Goal: Contribute content: Add original content to the website for others to see

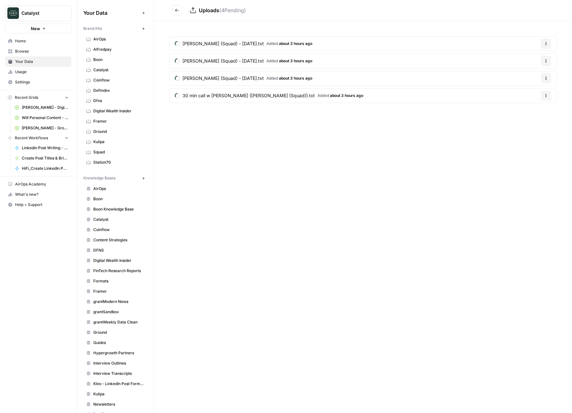
scroll to position [110, 0]
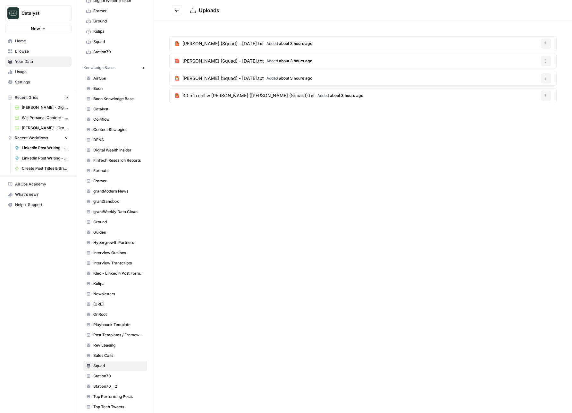
click at [179, 12] on icon "Go back" at bounding box center [177, 10] width 4 height 4
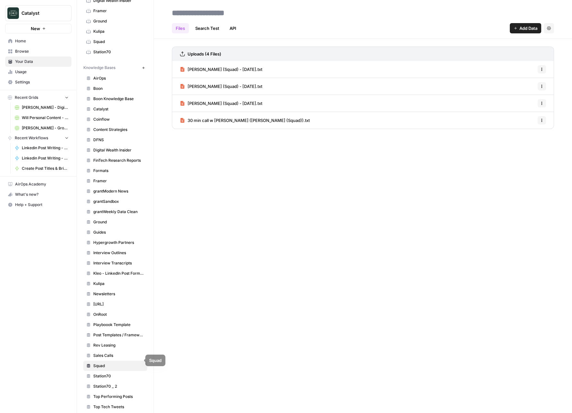
click at [108, 363] on span "Squad" at bounding box center [118, 366] width 51 height 6
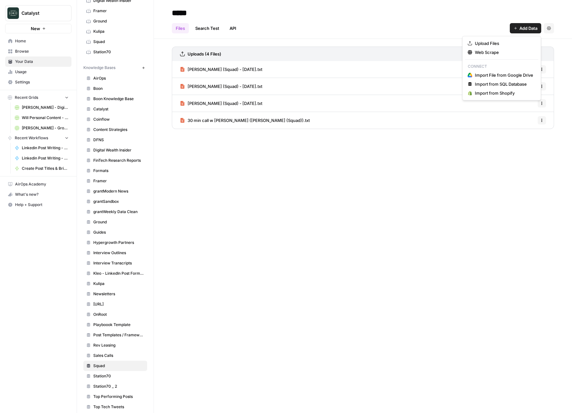
click at [527, 29] on span "Add Data" at bounding box center [529, 28] width 18 height 6
click at [492, 45] on span "Upload Files" at bounding box center [504, 43] width 58 height 6
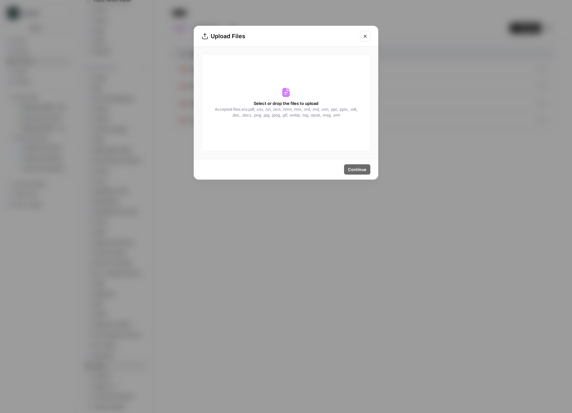
click at [294, 104] on span "Select or drop the files to upload" at bounding box center [286, 103] width 65 height 6
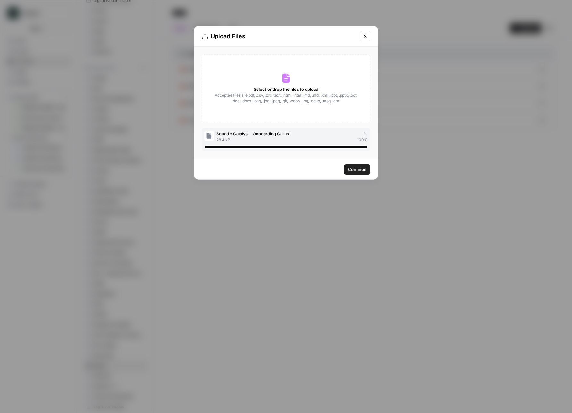
click at [357, 170] on span "Continue" at bounding box center [357, 169] width 19 height 6
